Goal: Book appointment/travel/reservation

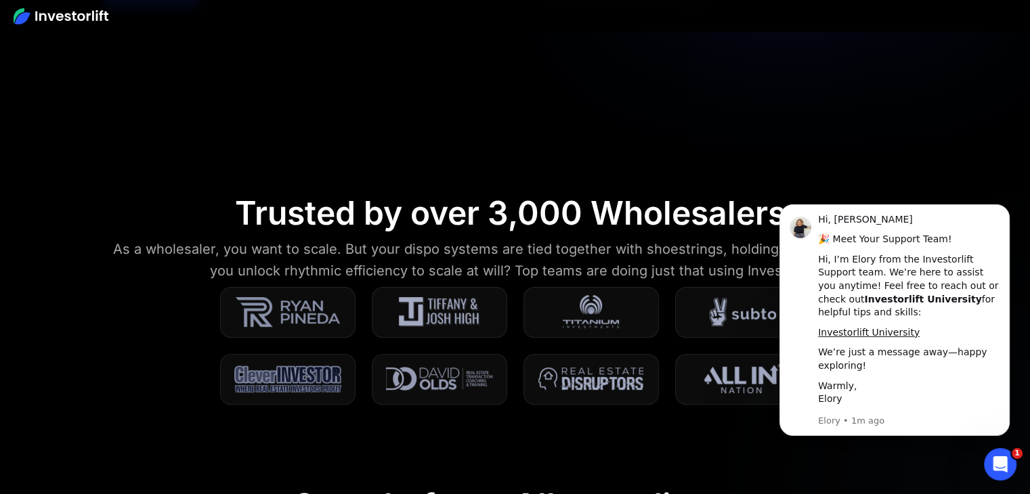
scroll to position [401, 0]
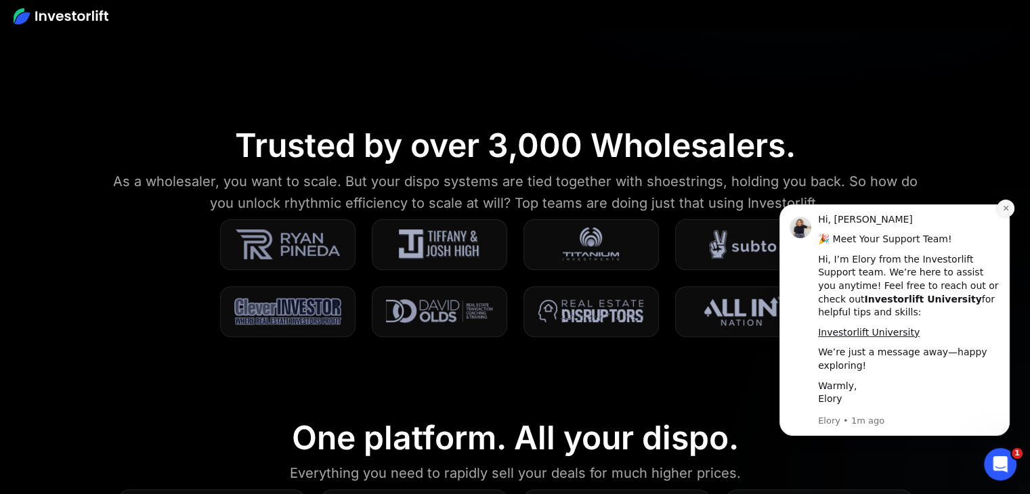
click at [1005, 208] on icon "Dismiss notification" at bounding box center [1006, 208] width 7 height 7
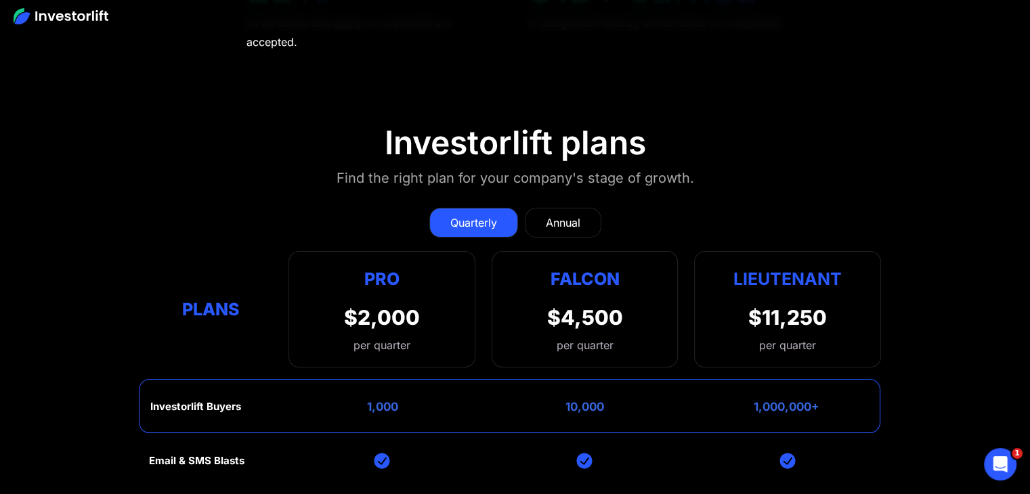
scroll to position [5292, 0]
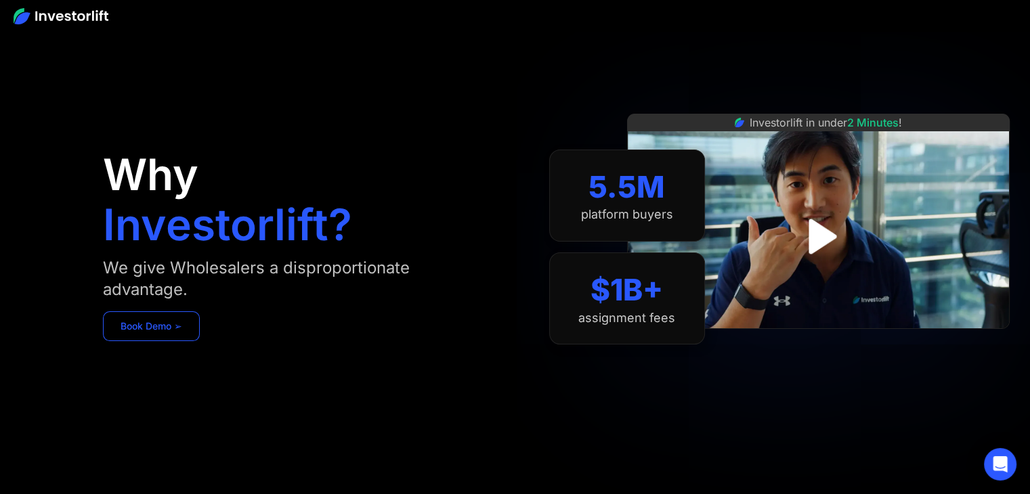
click at [173, 326] on link "Book Demo ➢" at bounding box center [151, 327] width 97 height 30
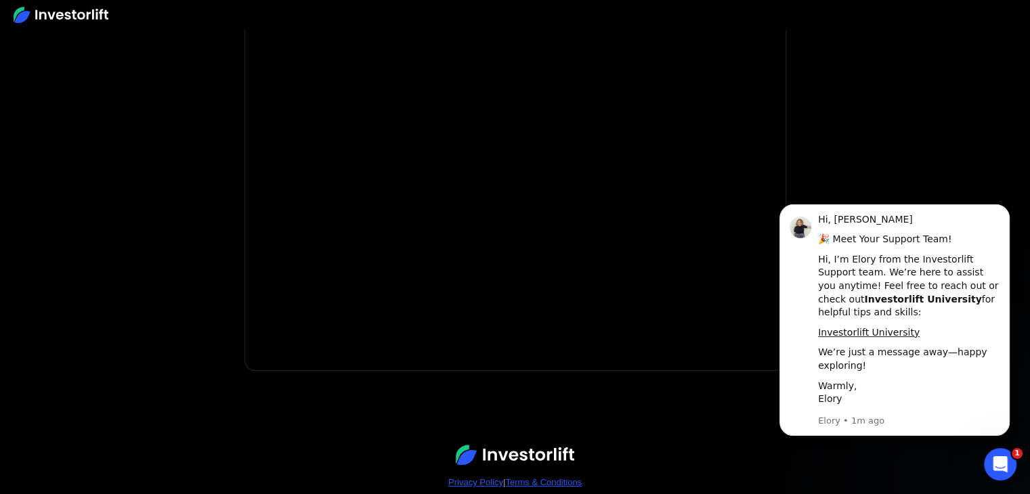
scroll to position [316, 0]
